Goal: Task Accomplishment & Management: Manage account settings

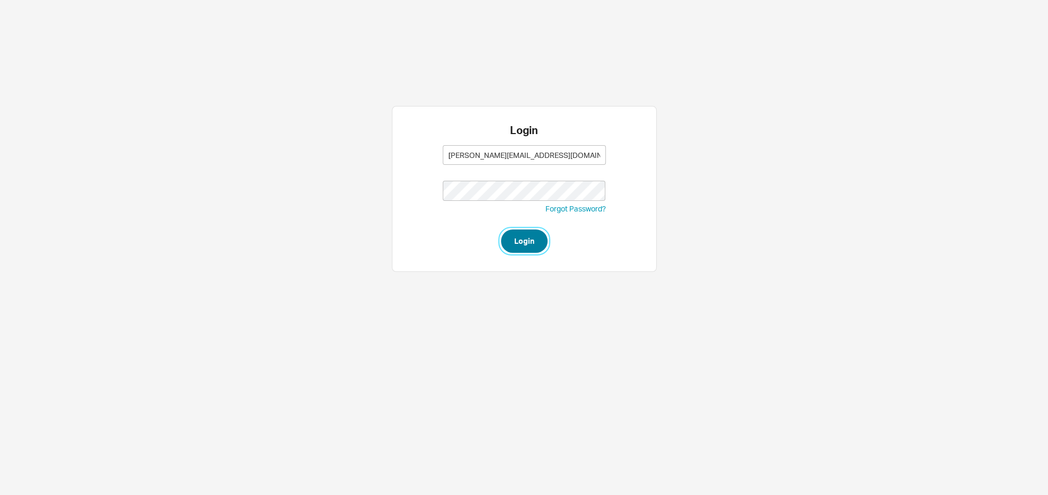
click at [526, 248] on button "Login" at bounding box center [524, 240] width 47 height 23
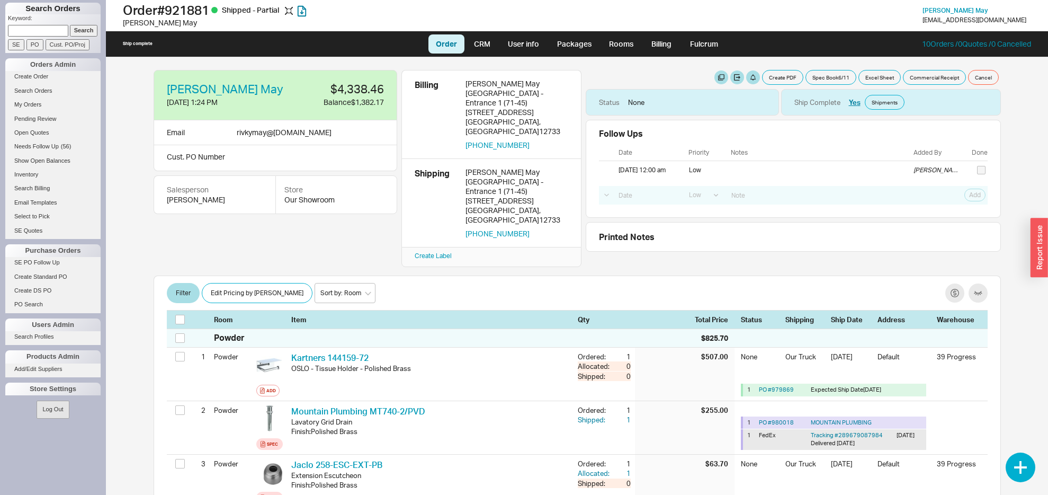
select select "LOW"
click at [499, 196] on div "458 Riverside Dr" at bounding box center [516, 201] width 103 height 10
click at [78, 23] on p "Keyword:" at bounding box center [54, 19] width 93 height 11
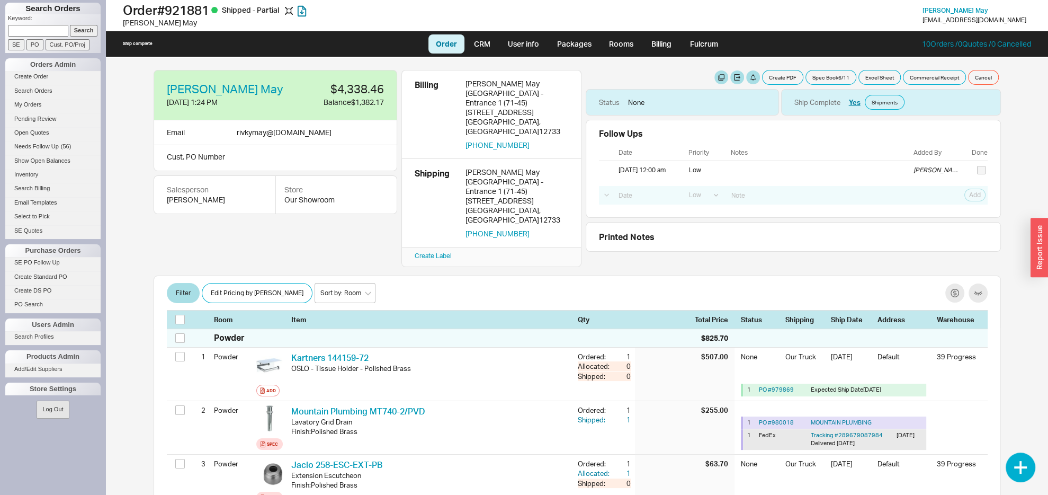
click at [76, 30] on input "Search" at bounding box center [84, 30] width 28 height 11
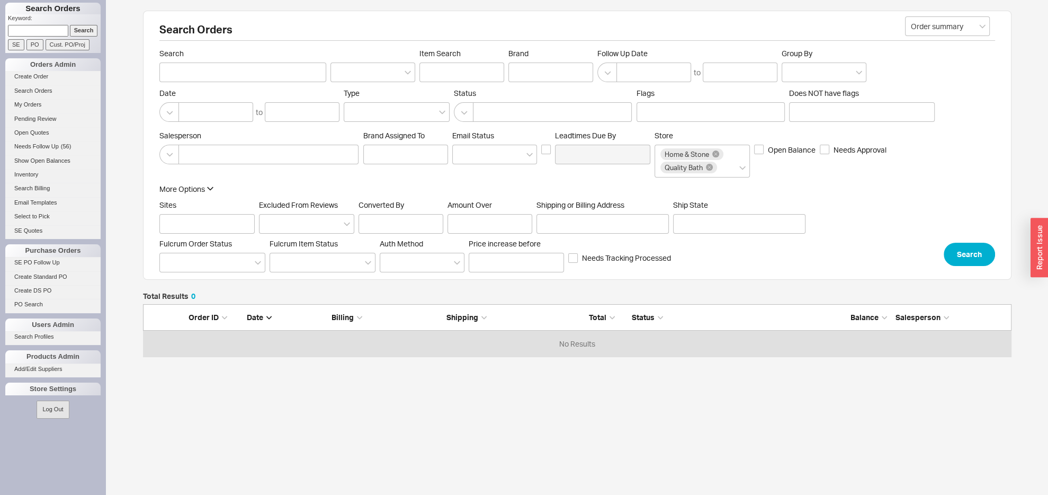
scroll to position [41, 857]
click at [548, 231] on input "Shipping or Billing Address" at bounding box center [602, 222] width 132 height 20
paste input "458 Riverside Dr"
type input "458 Riverside Dr"
click at [962, 263] on button "Search" at bounding box center [969, 251] width 51 height 23
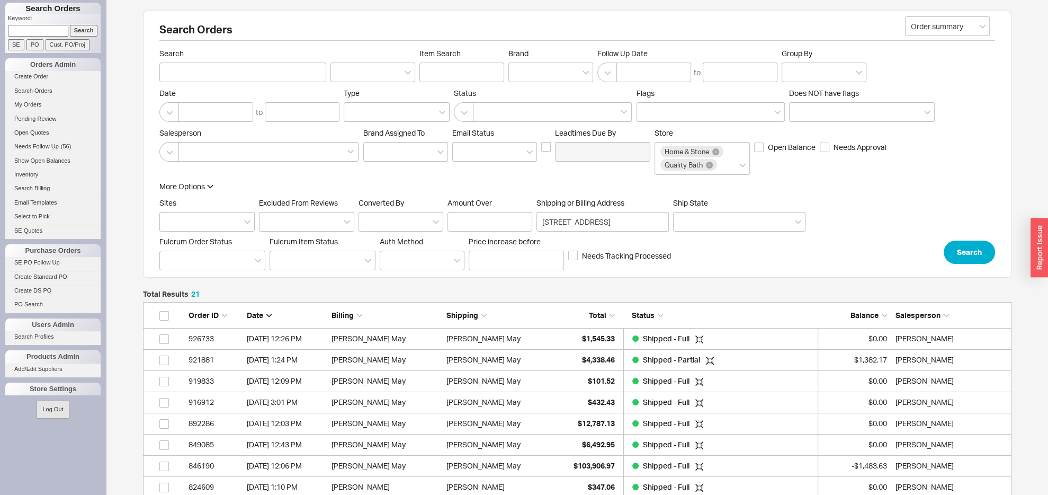
scroll to position [481, 857]
click at [121, 154] on div "Search Orders Order summary Search Item Search Brand Follow Up Date to Group By…" at bounding box center [577, 458] width 942 height 917
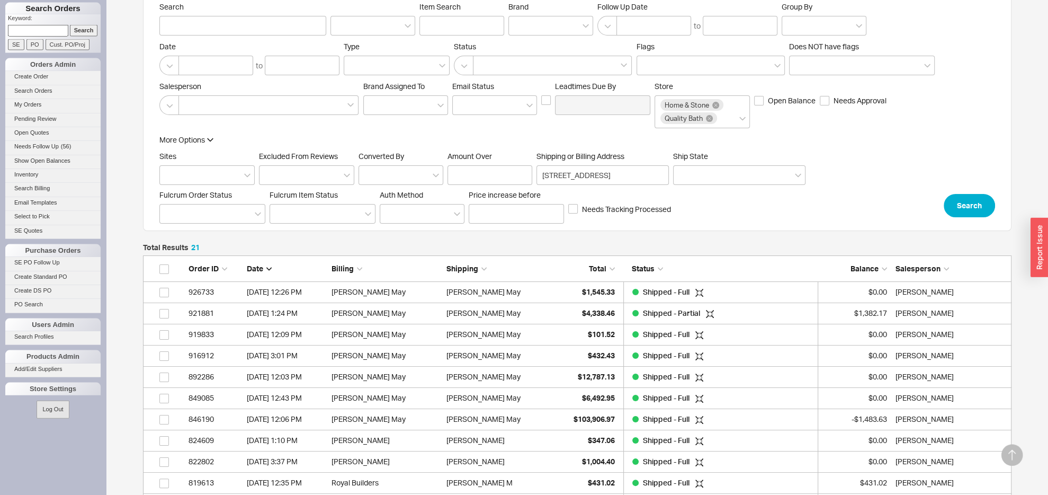
scroll to position [222, 0]
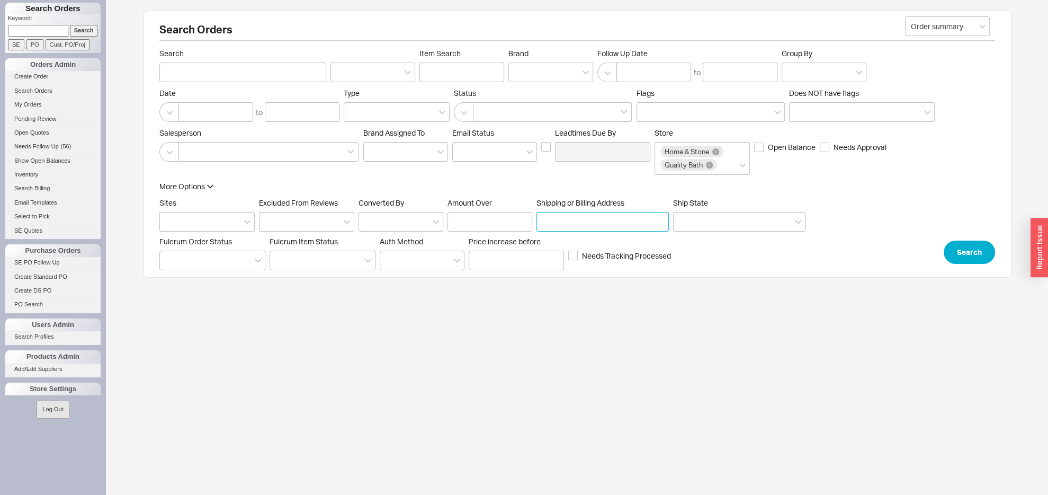
click at [602, 231] on input "Shipping or Billing Address" at bounding box center [602, 222] width 132 height 20
paste input "[STREET_ADDRESS]"
type input "[STREET_ADDRESS]"
click at [955, 264] on button "Search" at bounding box center [969, 251] width 51 height 23
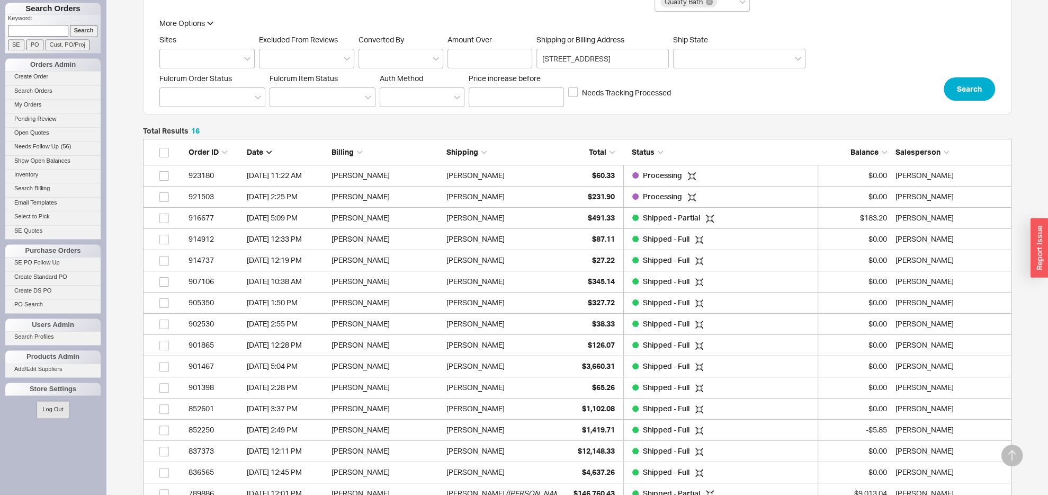
scroll to position [222, 0]
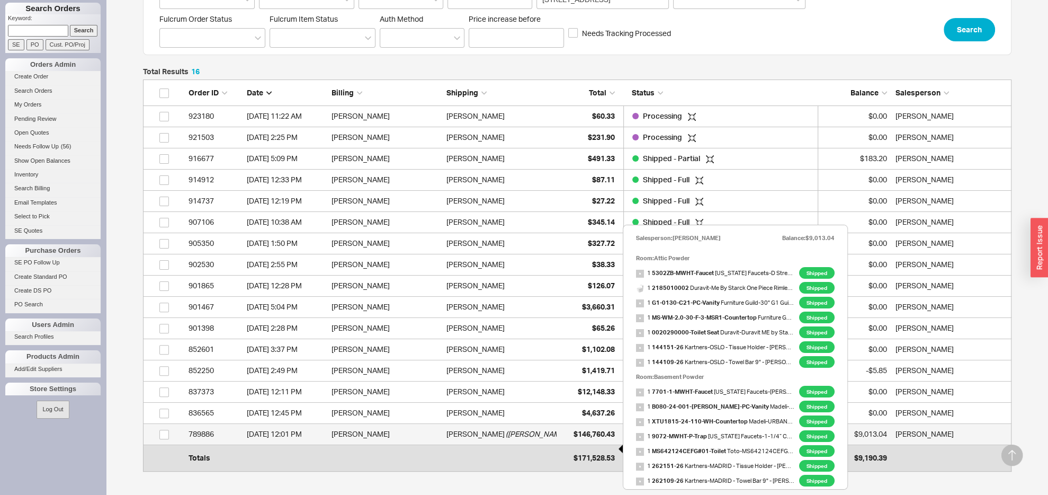
click at [585, 442] on div "$146,760.43" at bounding box center [588, 433] width 53 height 21
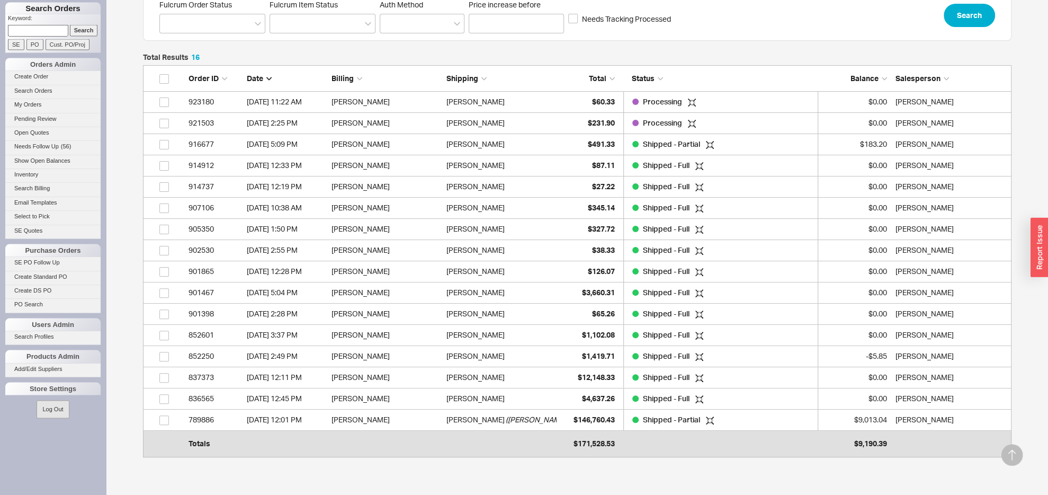
scroll to position [331, 0]
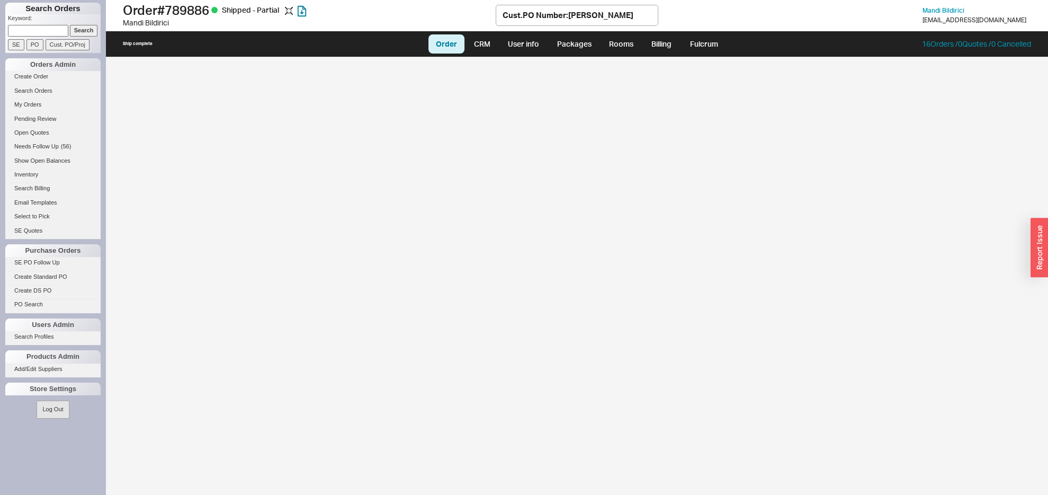
select select "LOW"
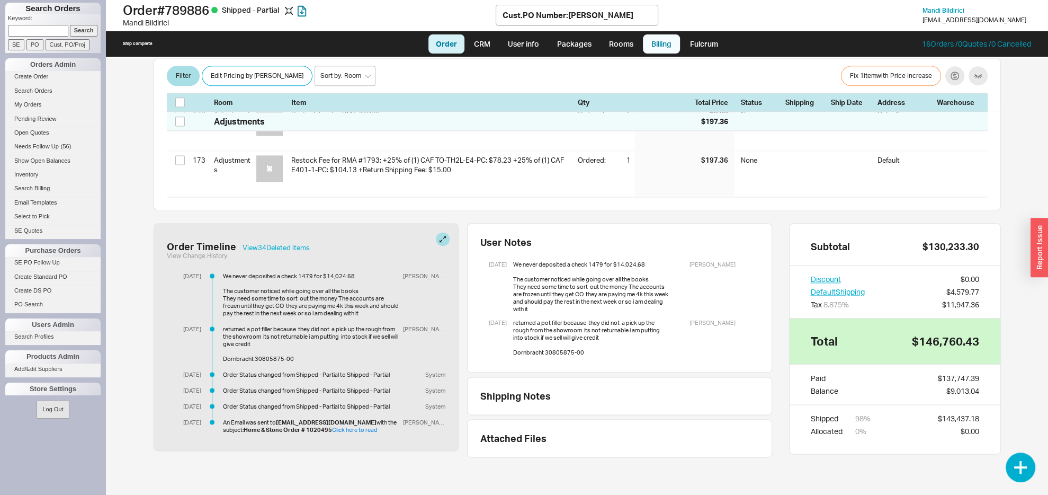
scroll to position [9601, 0]
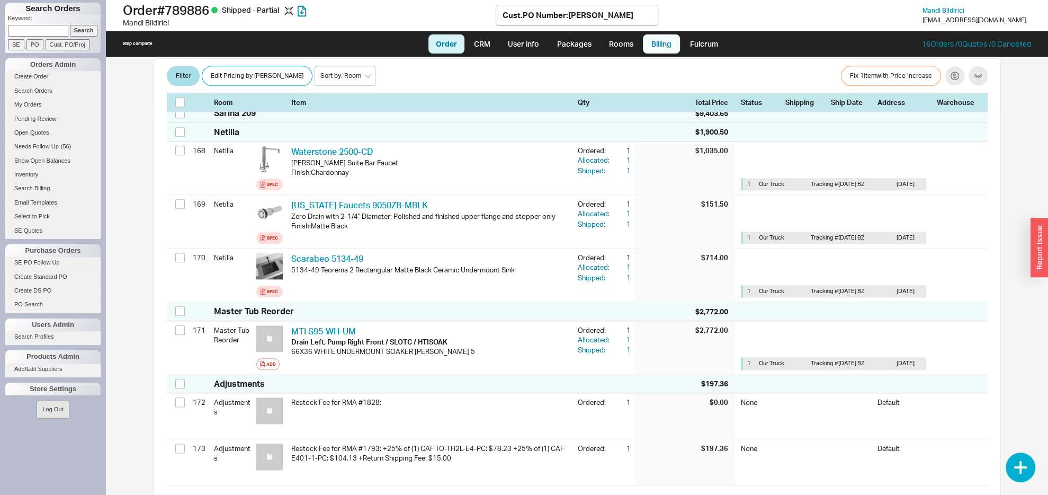
click at [665, 50] on link "Billing" at bounding box center [661, 43] width 37 height 19
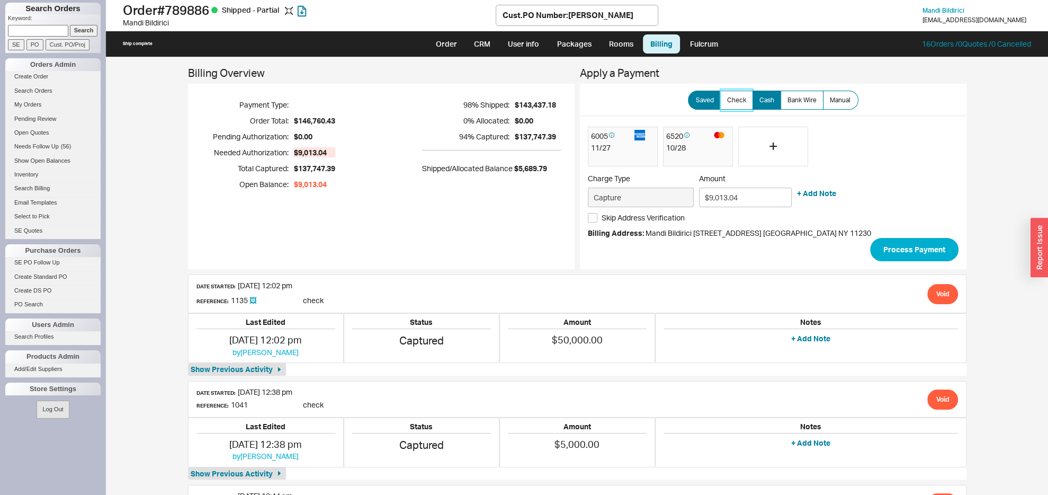
click at [732, 97] on span "Check" at bounding box center [736, 100] width 19 height 8
click at [0, 0] on input "Check" at bounding box center [0, 0] width 0 height 0
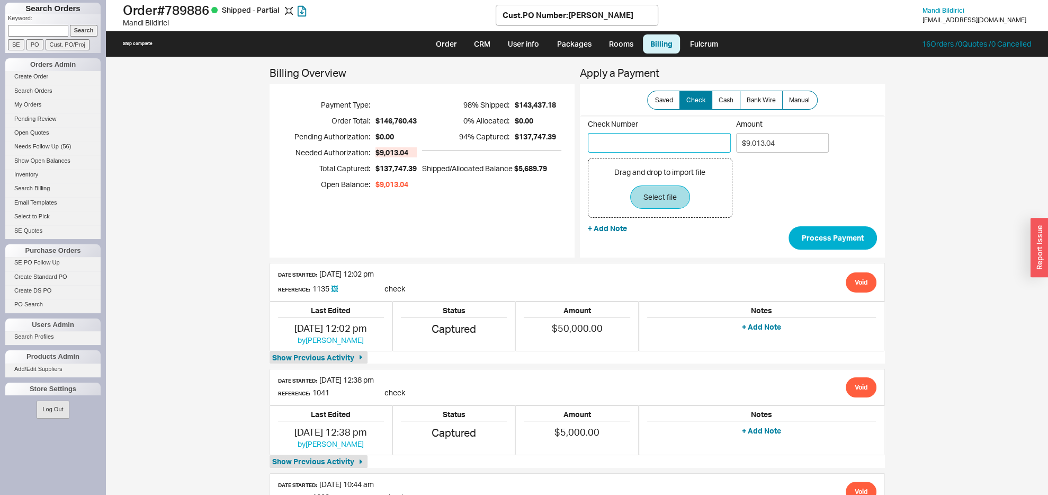
click at [644, 142] on input "Check Number" at bounding box center [659, 143] width 143 height 20
click at [628, 143] on input "Check Number" at bounding box center [659, 143] width 143 height 20
type input "1618"
drag, startPoint x: 791, startPoint y: 141, endPoint x: 631, endPoint y: 154, distance: 160.4
click at [736, 152] on input "$9,013.04" at bounding box center [782, 143] width 93 height 20
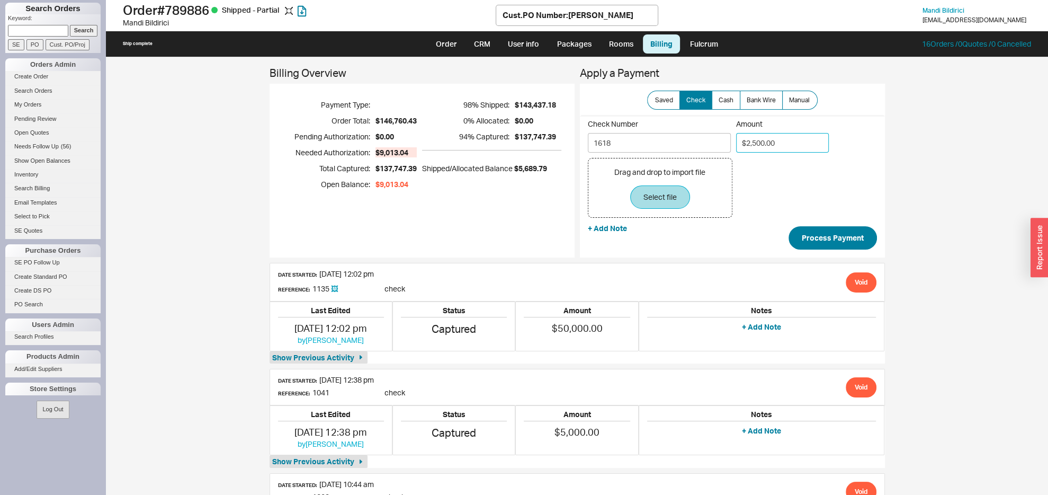
type input "$2,500.00"
click at [828, 237] on button "Process Payment" at bounding box center [832, 237] width 88 height 23
type input "$6,513.04"
click at [450, 42] on link "Order" at bounding box center [446, 43] width 36 height 19
select select "LOW"
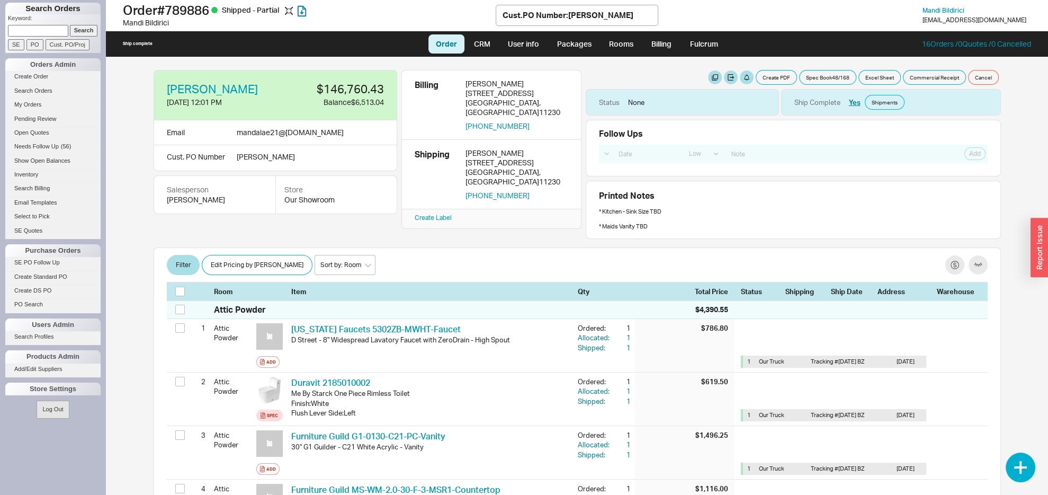
click at [443, 44] on link "Order" at bounding box center [446, 43] width 36 height 19
select select "LOW"
drag, startPoint x: 389, startPoint y: 101, endPoint x: 354, endPoint y: 103, distance: 35.0
click at [354, 103] on div "Mandi Bildirici 1/15/24 12:01 PM $146,760.43 Balance $6,513.04" at bounding box center [276, 95] width 244 height 51
copy div "6,513.04"
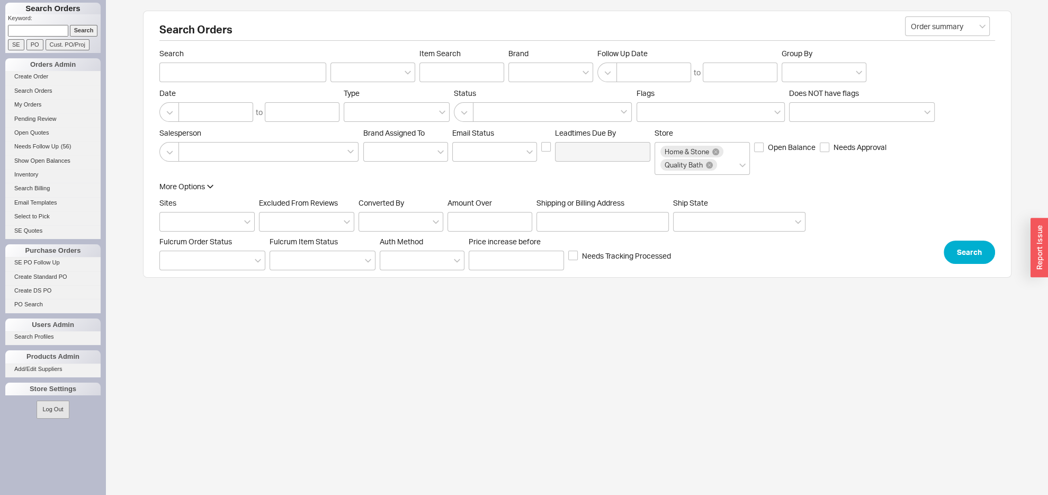
paste input "984841"
type input "984841"
click at [64, 19] on p "Keyword:" at bounding box center [54, 19] width 93 height 11
click at [37, 41] on input "PO" at bounding box center [34, 44] width 17 height 11
type input "984841"
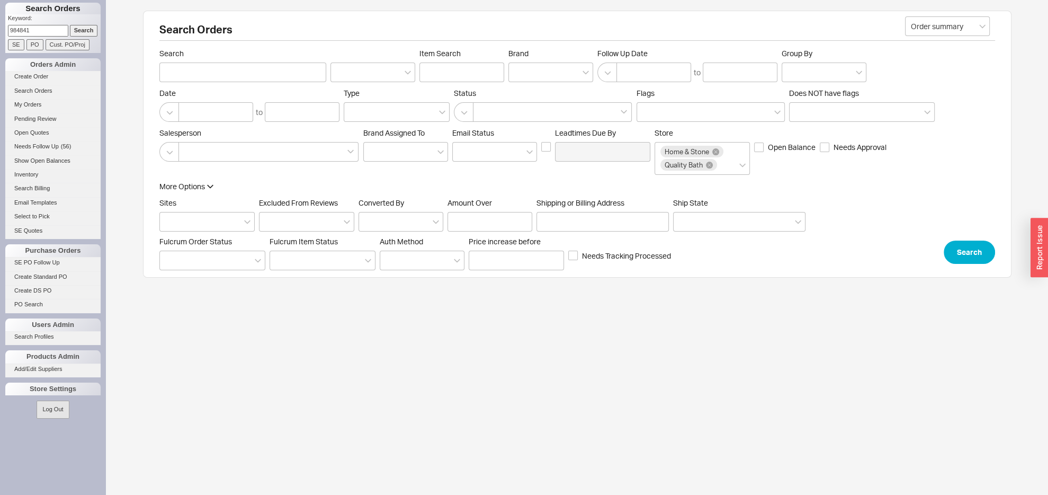
type input "PO Number"
click at [33, 42] on input "PO" at bounding box center [34, 44] width 17 height 11
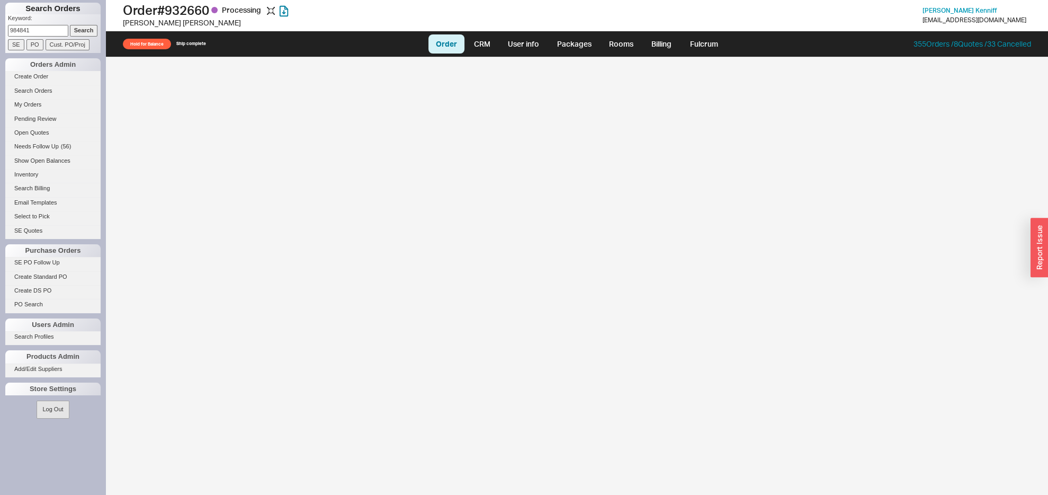
select select "LOW"
